Goal: Navigation & Orientation: Find specific page/section

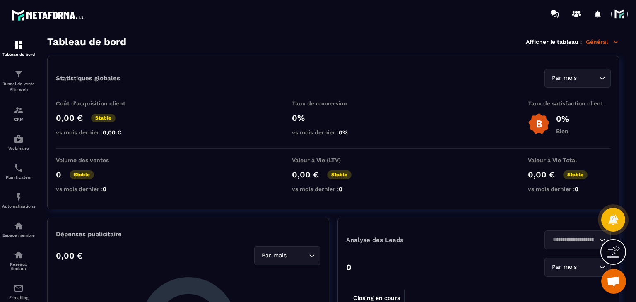
click at [620, 15] on span at bounding box center [620, 14] width 17 height 17
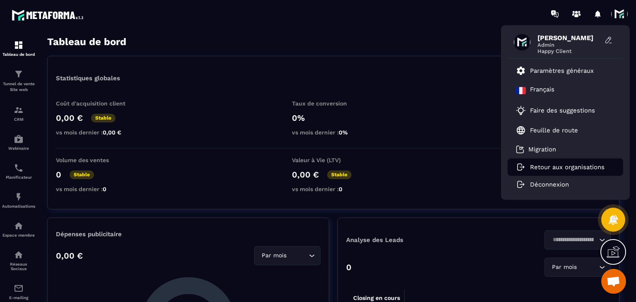
click at [563, 166] on p "Retour aux organisations" at bounding box center [567, 167] width 75 height 7
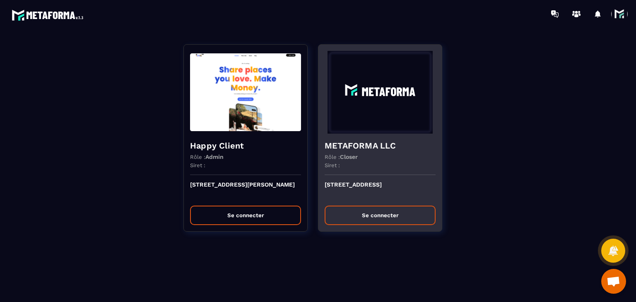
click at [398, 216] on button "Se connecter" at bounding box center [380, 215] width 111 height 19
